Goal: Manage account settings

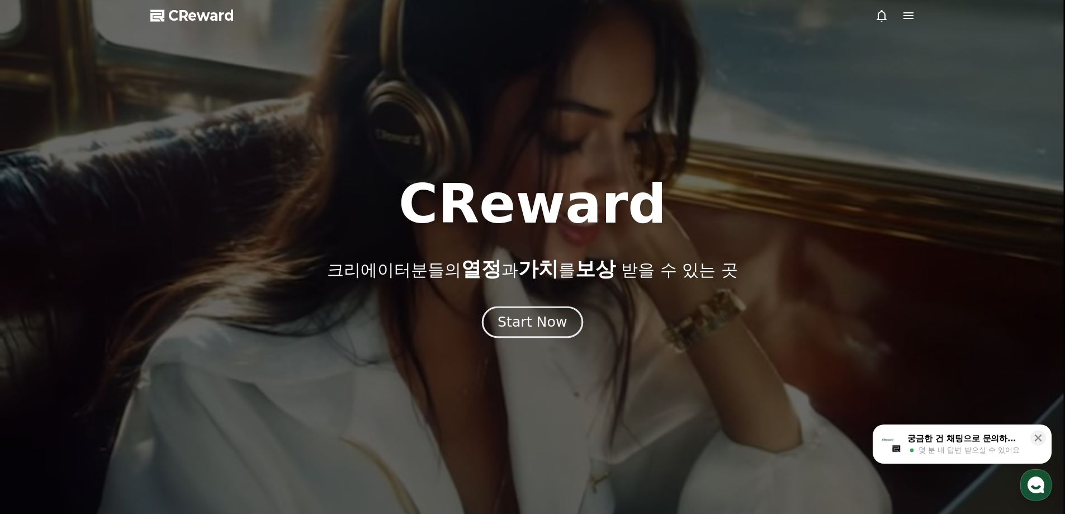
click at [509, 320] on div "Start Now" at bounding box center [531, 321] width 69 height 19
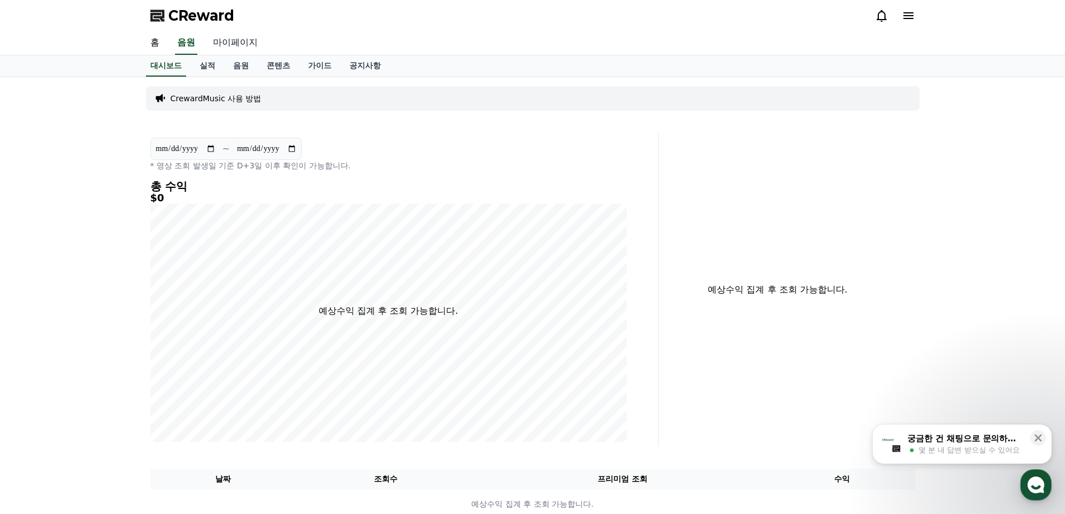
click at [211, 50] on link "마이페이지" at bounding box center [235, 42] width 63 height 23
select select "**********"
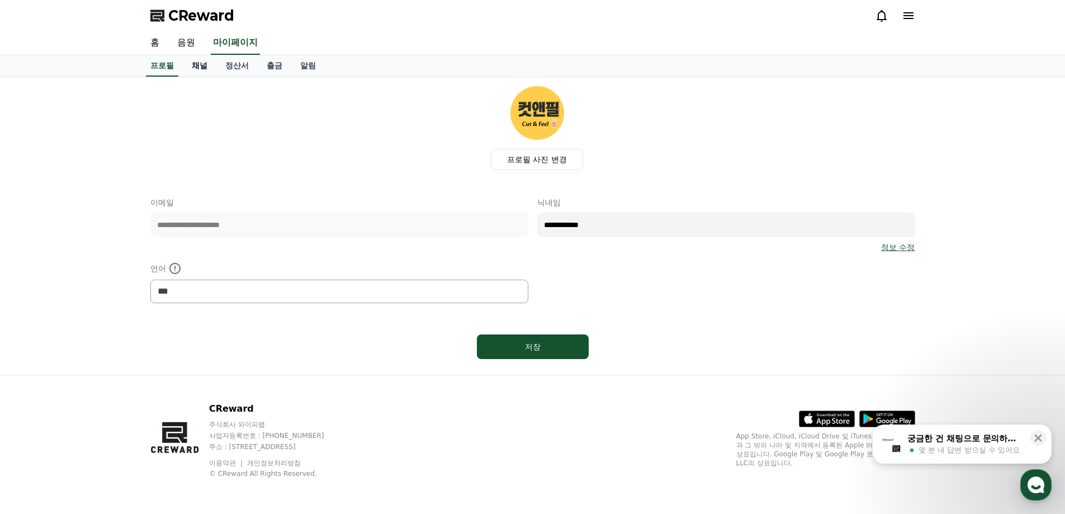
click at [199, 69] on link "채널" at bounding box center [200, 65] width 34 height 21
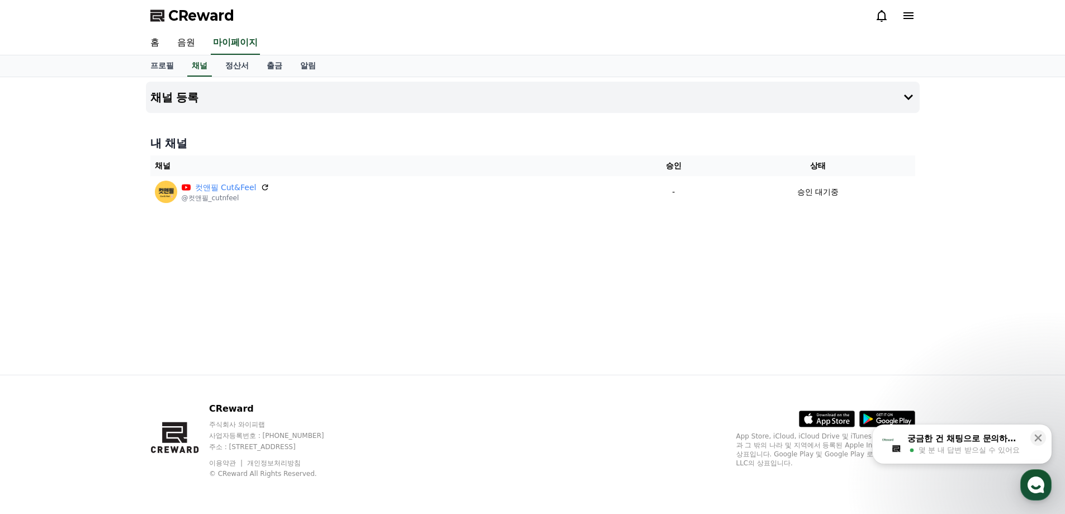
click at [354, 236] on div "채널 등록 내 채널 채널 승인 상태 컷앤필 Cut&Feel @컷앤필_cutnfeel - 승인 대기중" at bounding box center [532, 225] width 782 height 297
click at [535, 207] on div "내 채널 채널 승인 상태 컷앤필 Cut&Feel @컷앤필_cutnfeel - 승인 대기중" at bounding box center [532, 171] width 773 height 81
click at [601, 239] on div "채널 등록 내 채널 채널 승인 상태 컷앤필 Cut&Feel @컷앤필_cutnfeel - 승인 대기중" at bounding box center [532, 225] width 782 height 297
